Goal: Task Accomplishment & Management: Manage account settings

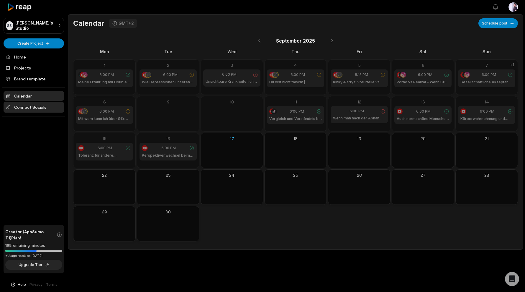
click at [27, 109] on span "Connect Socials" at bounding box center [34, 107] width 60 height 11
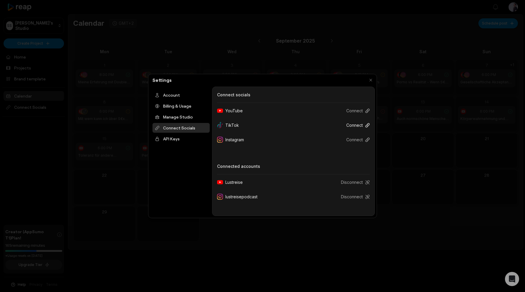
click at [363, 124] on button "Connect" at bounding box center [356, 124] width 28 height 11
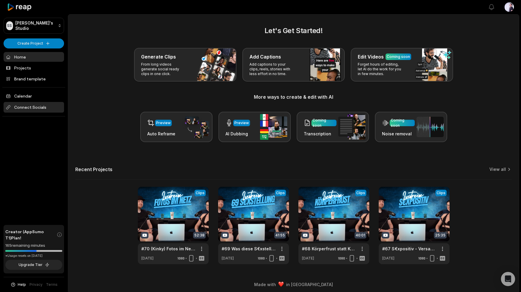
click at [30, 108] on span "Connect Socials" at bounding box center [34, 107] width 60 height 11
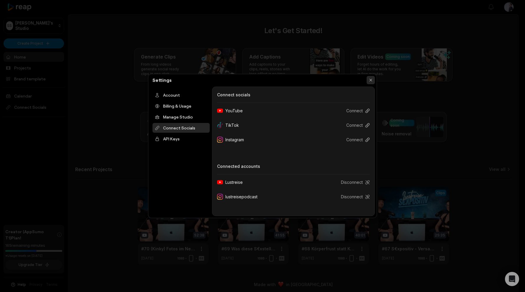
click at [370, 78] on button "button" at bounding box center [371, 80] width 8 height 8
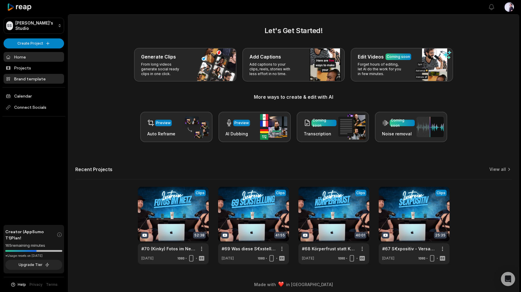
click at [27, 81] on link "Brand template" at bounding box center [34, 79] width 60 height 10
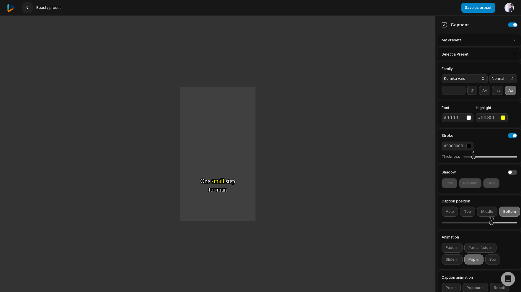
click at [27, 8] on 335 at bounding box center [27, 7] width 1 height 3
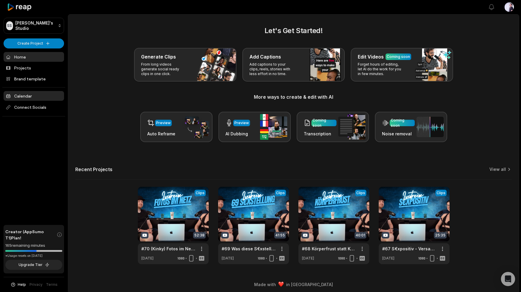
click at [26, 94] on link "Calendar" at bounding box center [34, 96] width 60 height 10
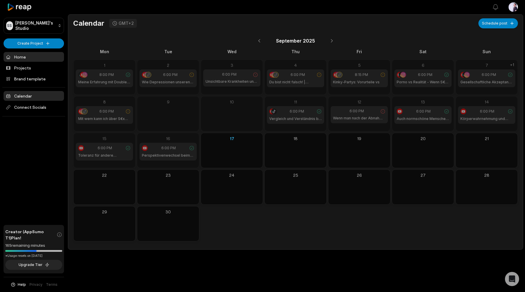
click at [22, 58] on link "Home" at bounding box center [34, 57] width 60 height 10
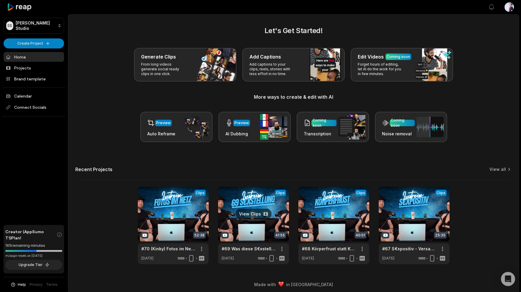
click at [250, 198] on link at bounding box center [253, 224] width 71 height 77
click at [43, 110] on span "Connect Socials" at bounding box center [34, 107] width 60 height 11
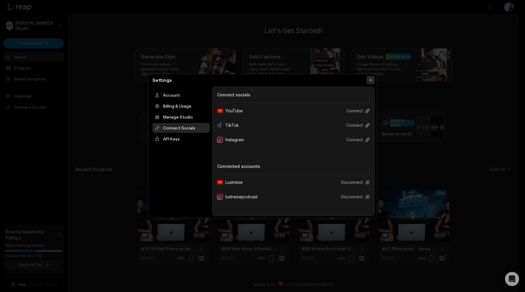
click at [369, 79] on button "button" at bounding box center [371, 80] width 8 height 8
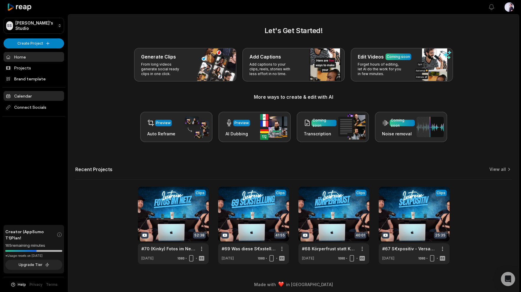
click at [30, 95] on link "Calendar" at bounding box center [34, 96] width 60 height 10
